Goal: Navigation & Orientation: Find specific page/section

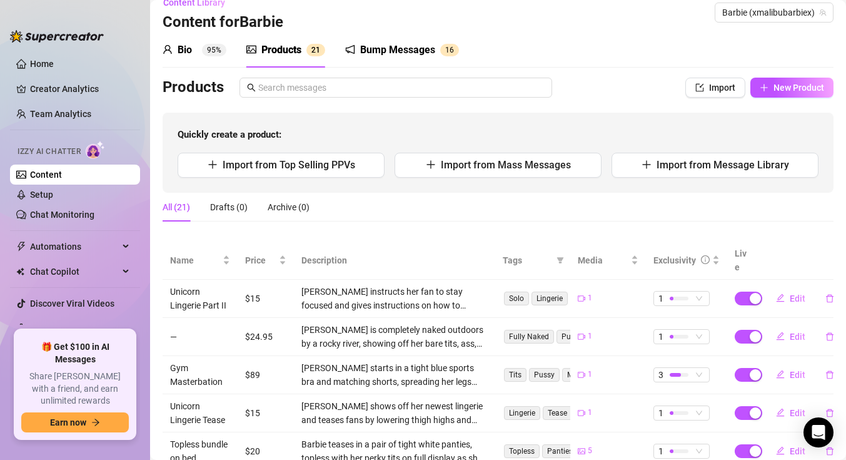
scroll to position [22, 0]
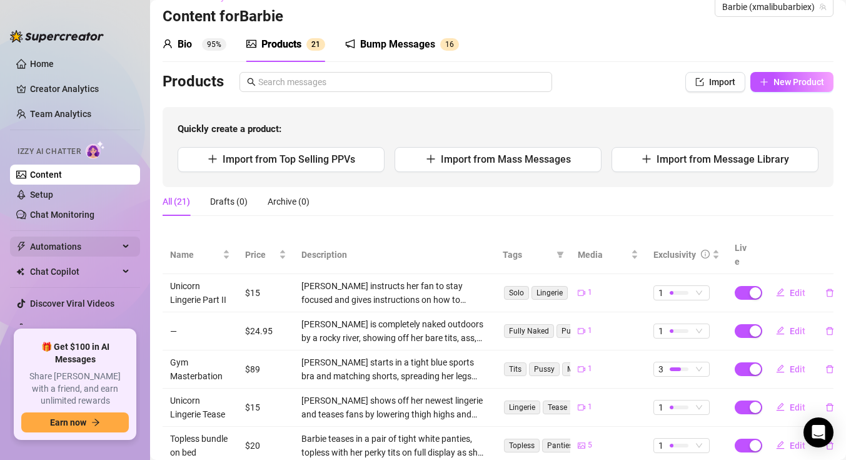
click at [70, 249] on span "Automations" at bounding box center [74, 246] width 89 height 20
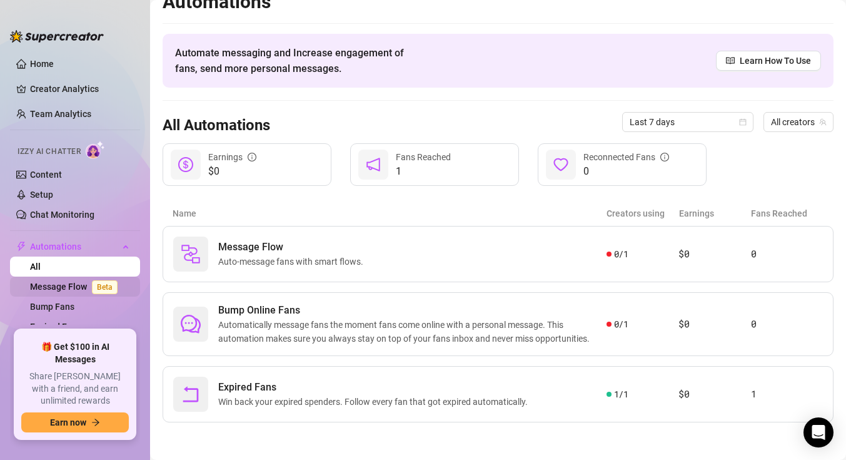
click at [58, 286] on link "Message Flow Beta" at bounding box center [76, 286] width 93 height 10
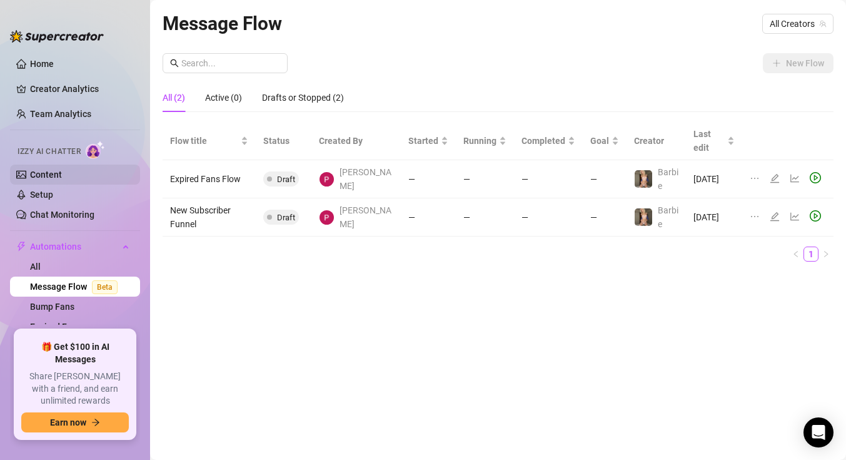
click at [53, 169] on link "Content" at bounding box center [46, 174] width 32 height 10
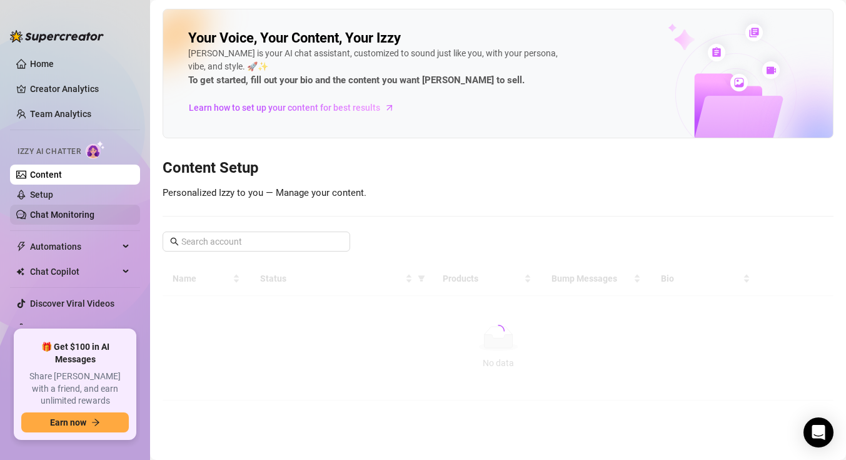
click at [33, 216] on link "Chat Monitoring" at bounding box center [62, 214] width 64 height 10
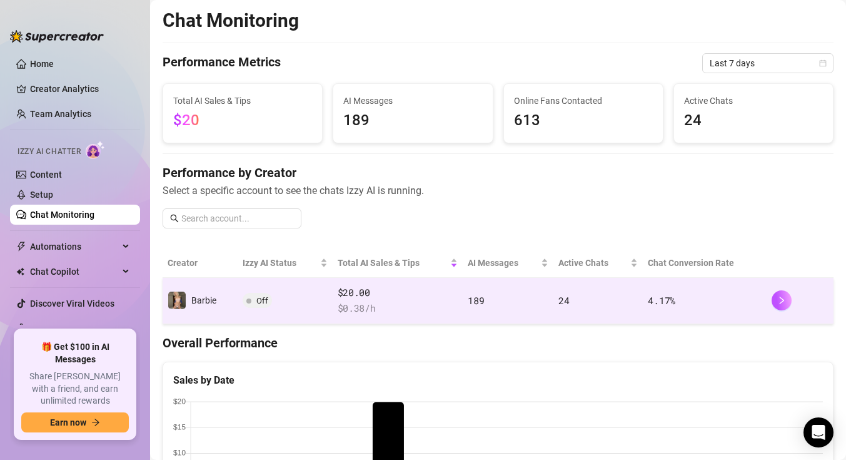
click at [261, 294] on span "Off" at bounding box center [257, 300] width 29 height 15
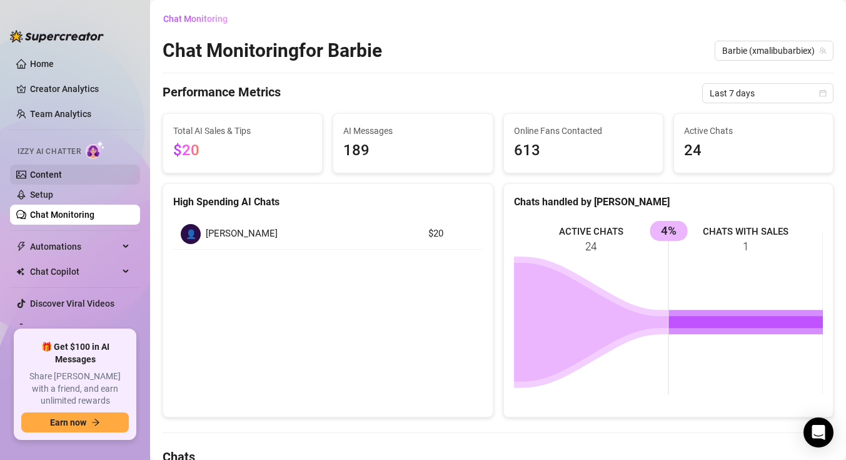
click at [41, 174] on link "Content" at bounding box center [46, 174] width 32 height 10
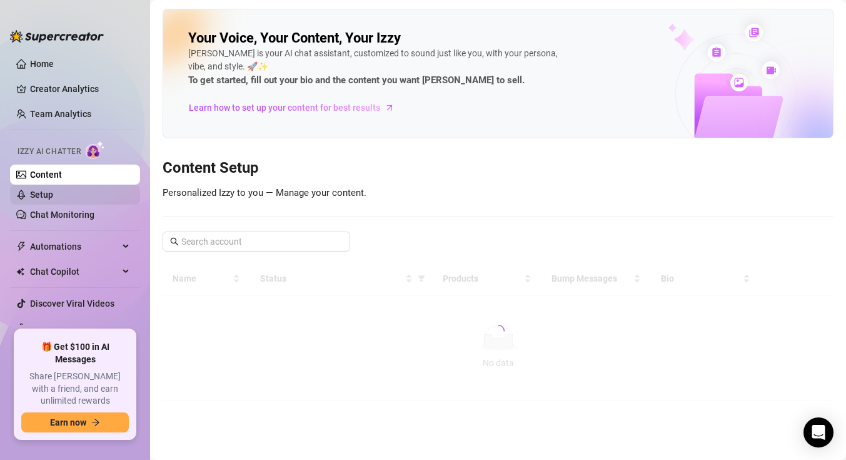
click at [36, 193] on link "Setup" at bounding box center [41, 194] width 23 height 10
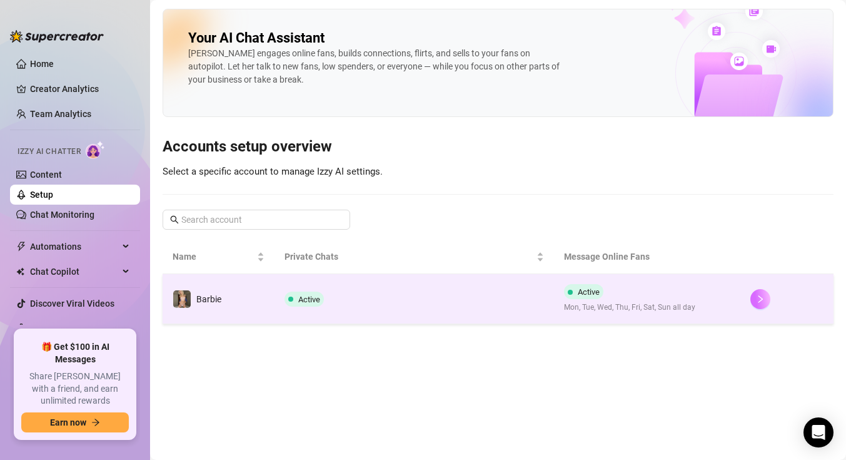
click at [753, 300] on button "button" at bounding box center [760, 299] width 20 height 20
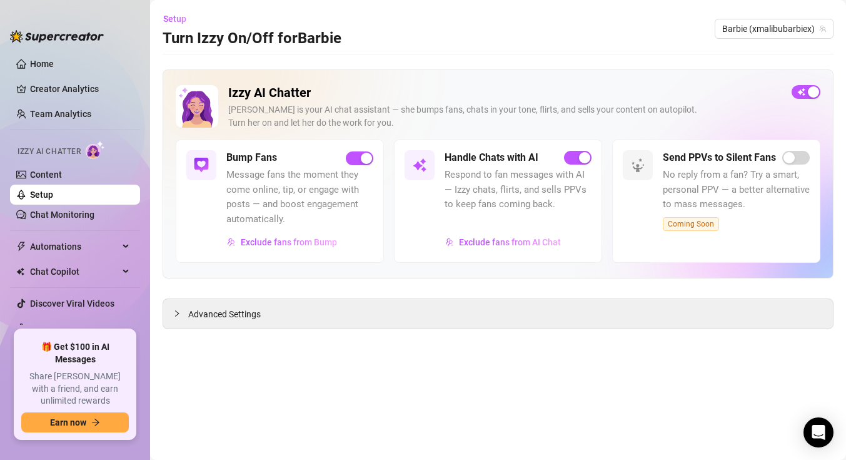
click at [464, 96] on h2 "Izzy AI Chatter" at bounding box center [504, 93] width 553 height 16
click at [209, 311] on span "Advanced Settings" at bounding box center [224, 314] width 73 height 14
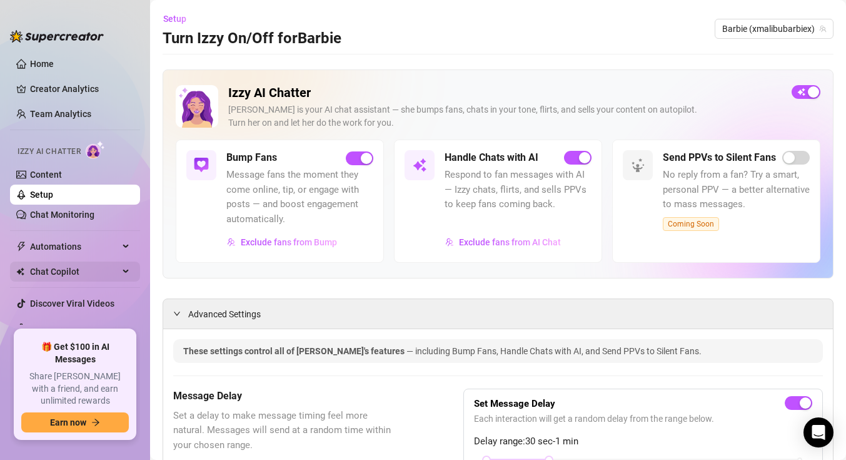
click at [51, 269] on span "Chat Copilot" at bounding box center [74, 271] width 89 height 20
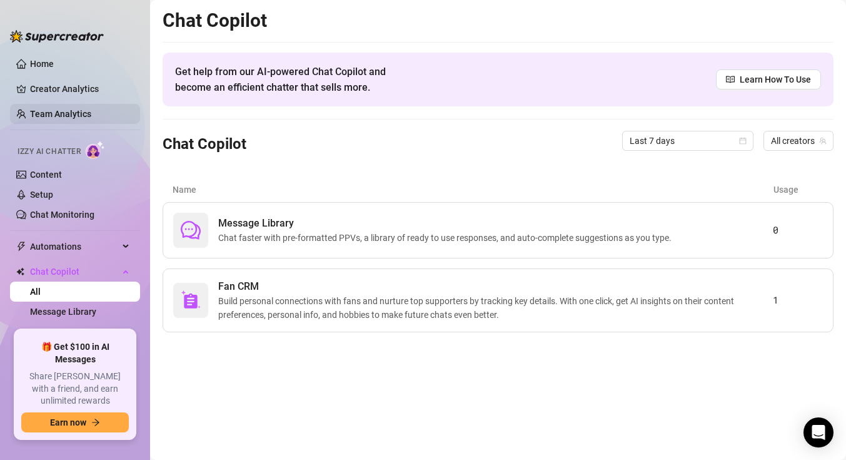
click at [44, 118] on link "Team Analytics" at bounding box center [60, 114] width 61 height 10
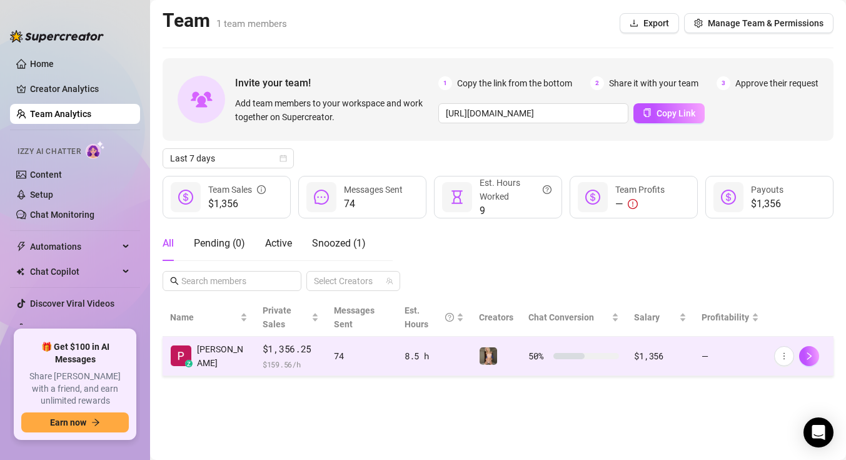
click at [345, 351] on td "74" at bounding box center [361, 355] width 71 height 39
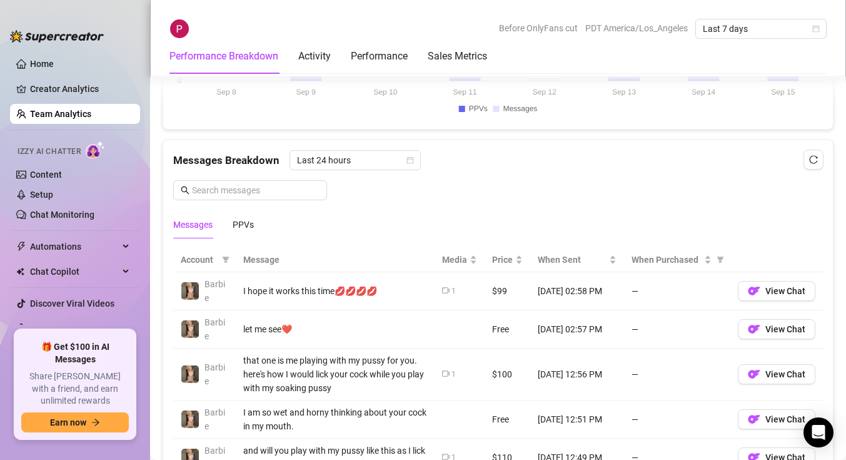
scroll to position [753, 0]
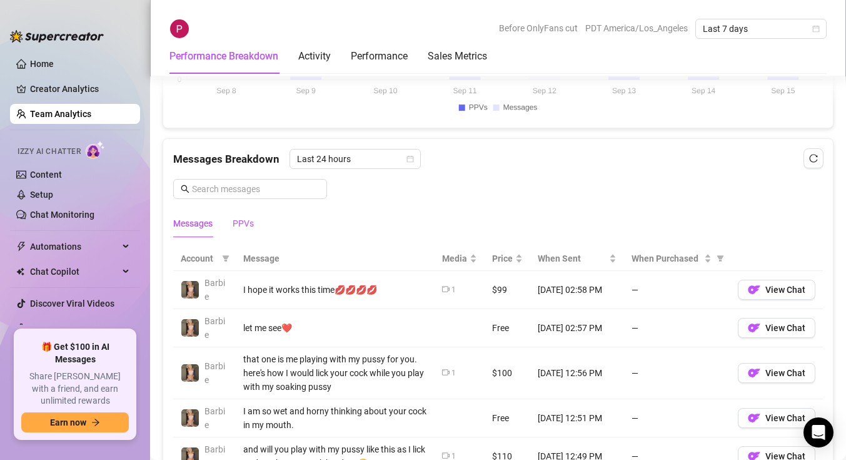
click at [239, 221] on div "PPVs" at bounding box center [243, 223] width 21 height 14
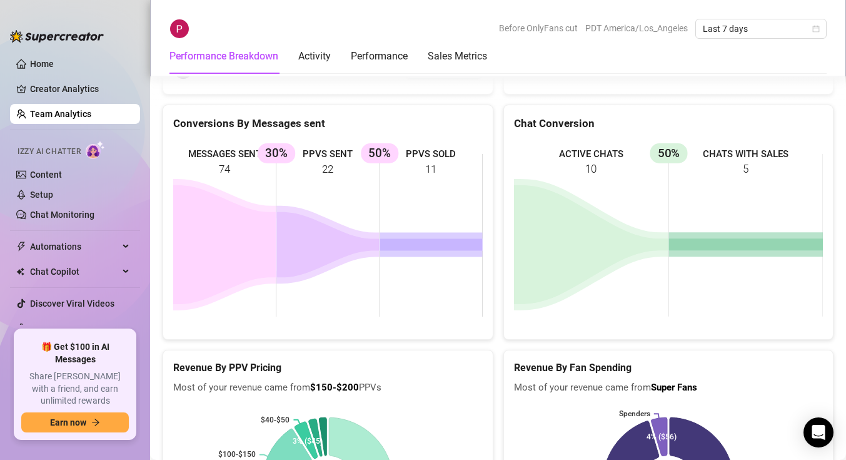
scroll to position [1657, 0]
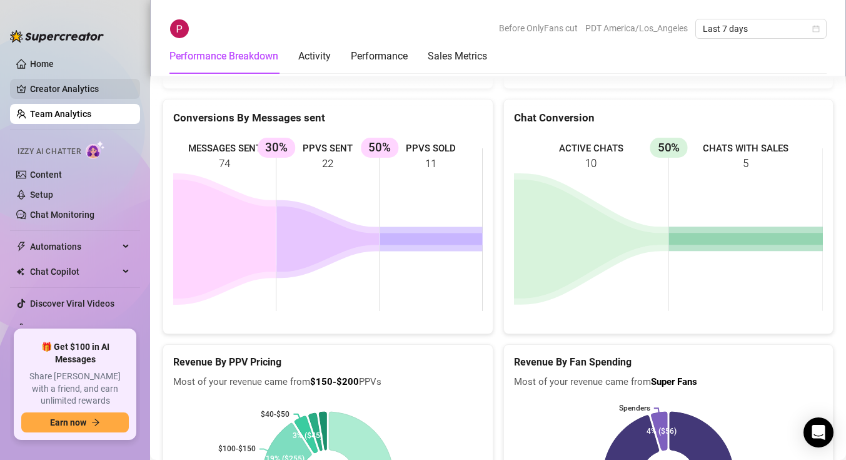
click at [64, 86] on link "Creator Analytics" at bounding box center [80, 89] width 100 height 20
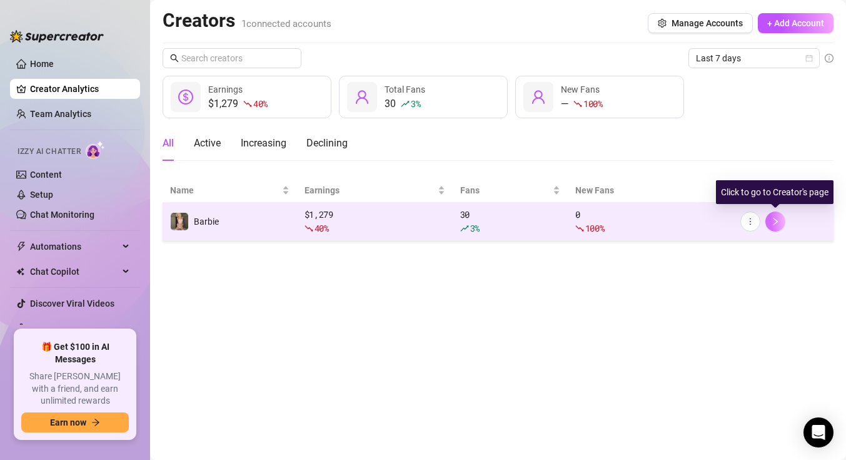
click at [778, 217] on icon "right" at bounding box center [775, 221] width 9 height 9
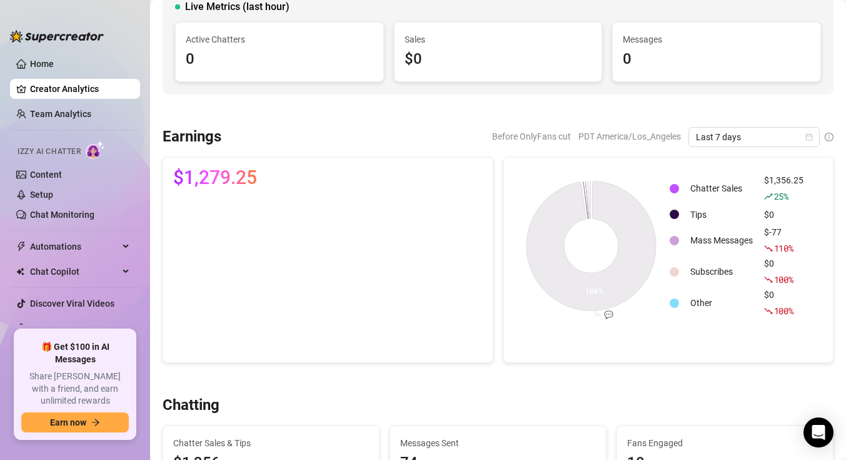
scroll to position [82, 0]
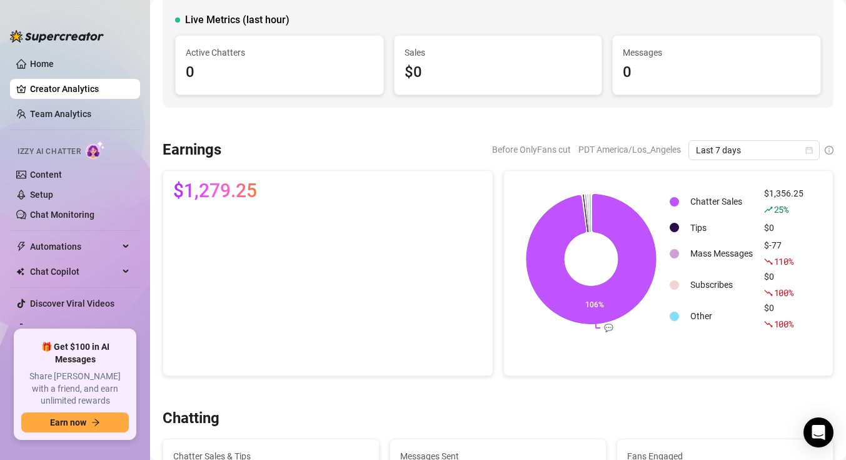
click at [356, 79] on div "0" at bounding box center [280, 73] width 188 height 24
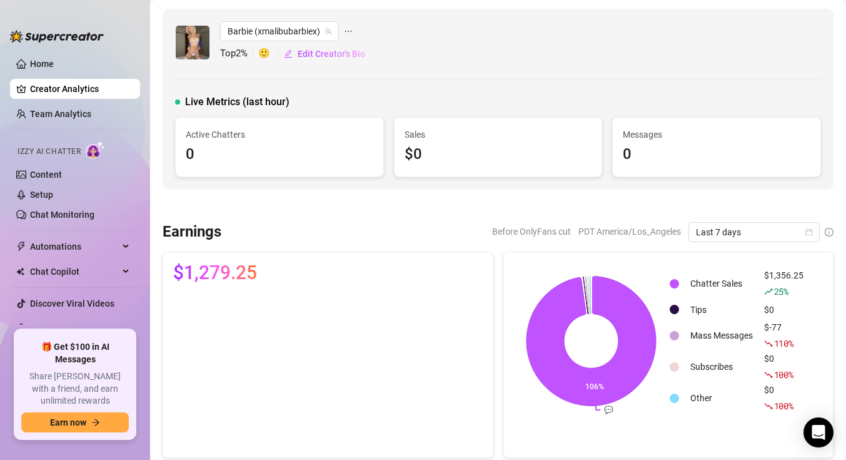
scroll to position [214, 0]
